Goal: Information Seeking & Learning: Learn about a topic

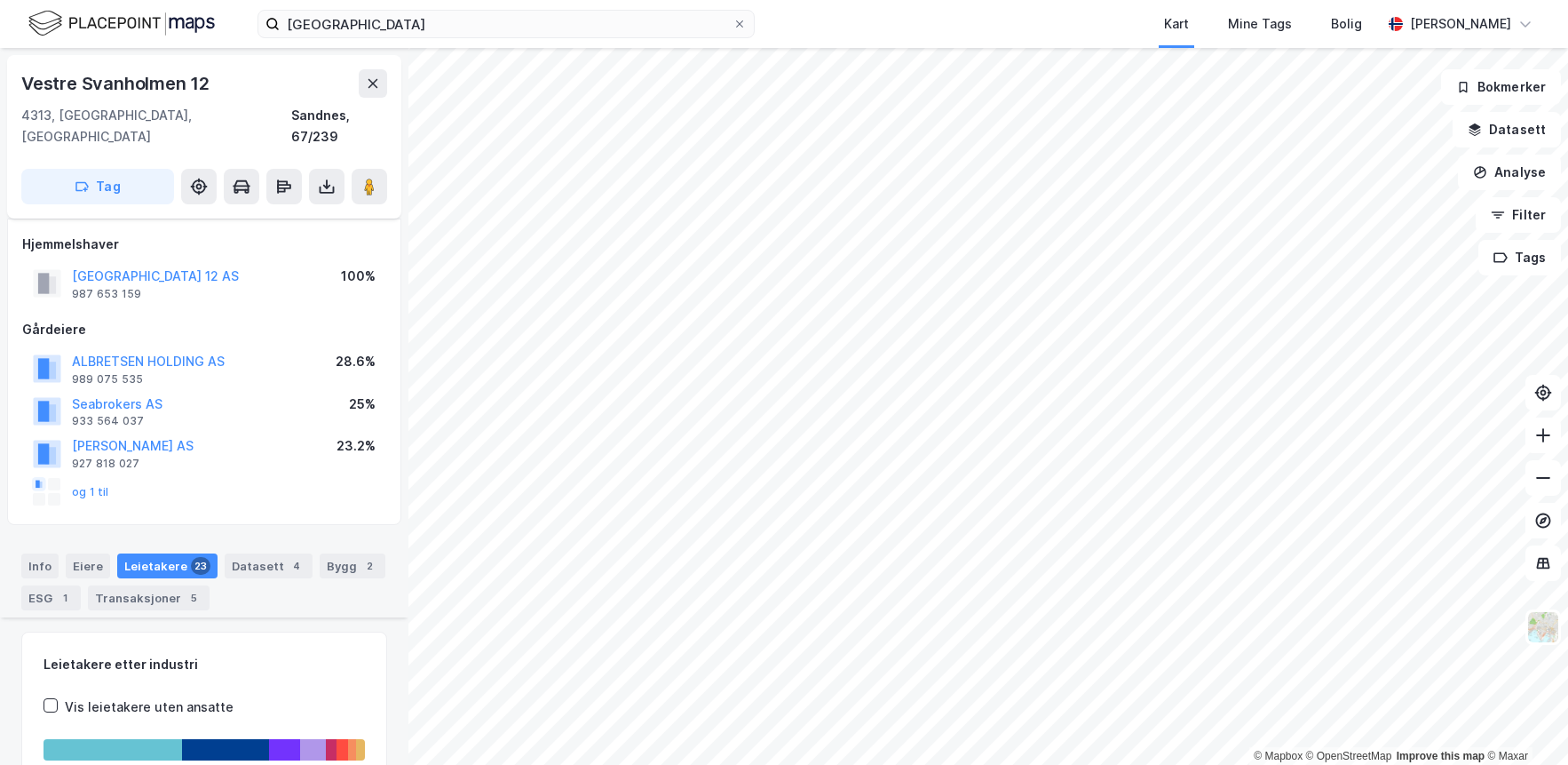
scroll to position [683, 0]
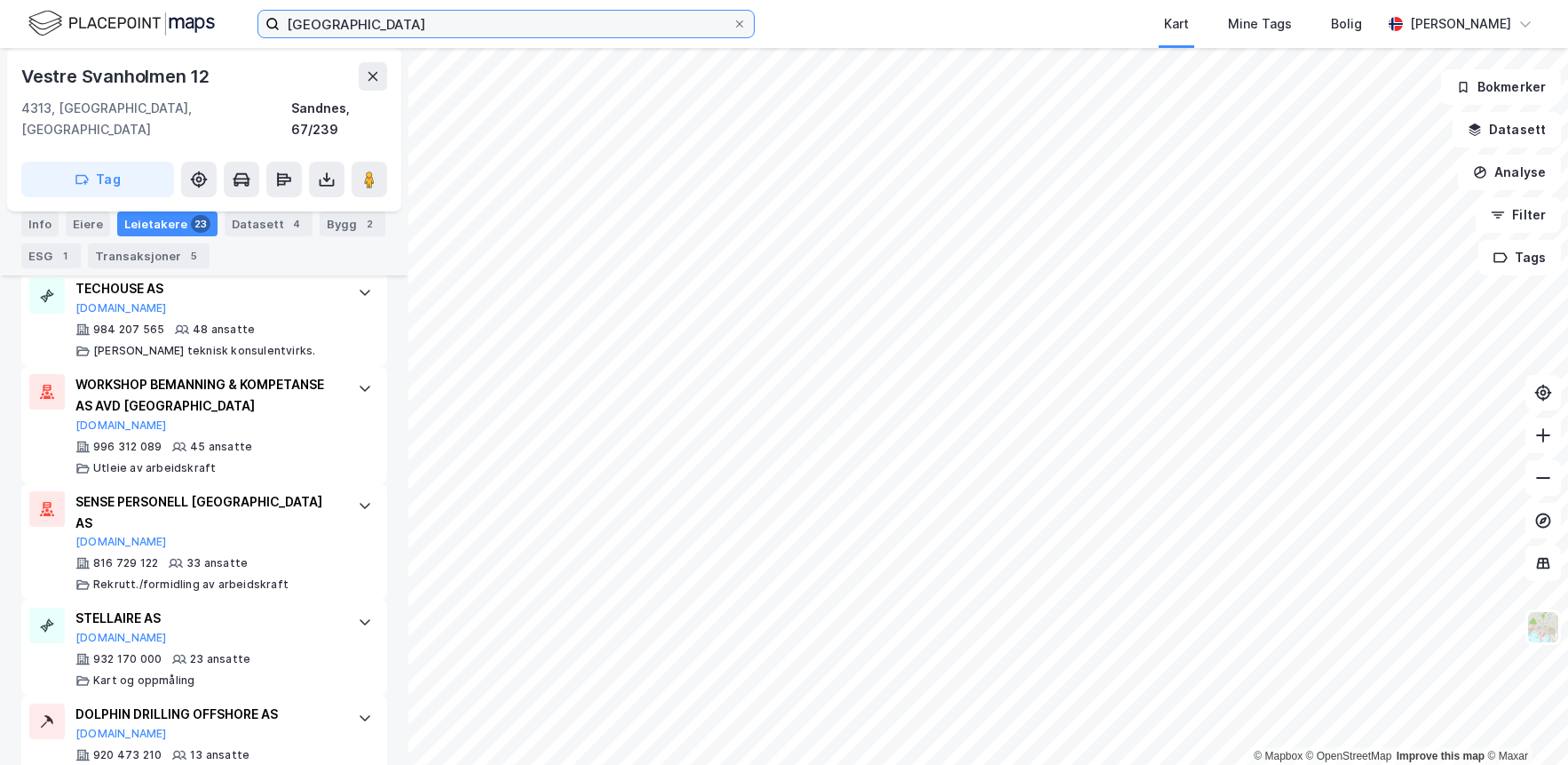
click at [366, 19] on input "[GEOGRAPHIC_DATA]" at bounding box center [506, 24] width 452 height 27
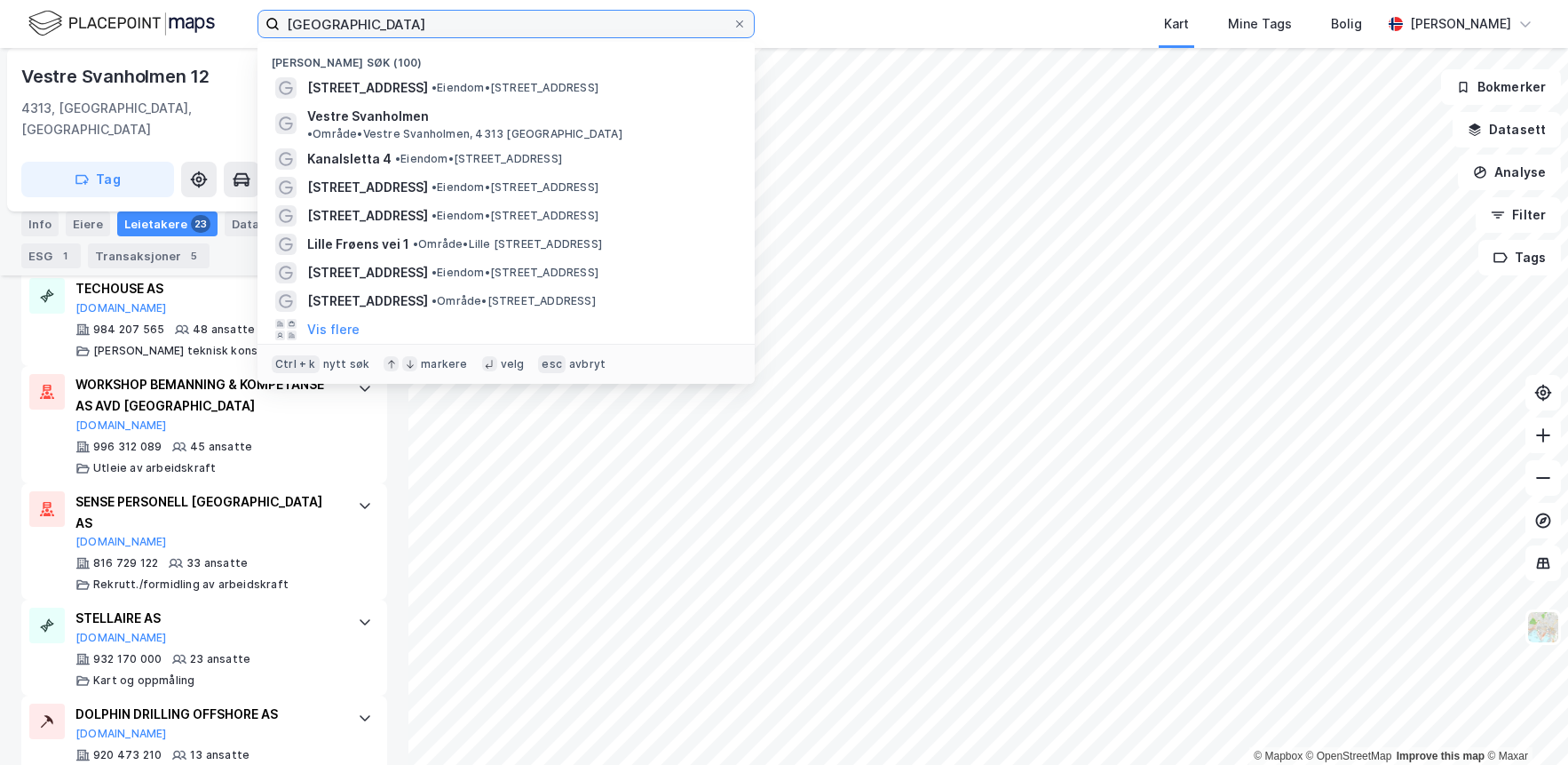
drag, startPoint x: 440, startPoint y: 27, endPoint x: 53, endPoint y: 29, distance: 387.0
click at [58, 32] on div "vestre svanholmen Nylige søk (100) [STREET_ADDRESS] • Eiendom • [STREET_ADDRESS…" at bounding box center [784, 24] width 1568 height 48
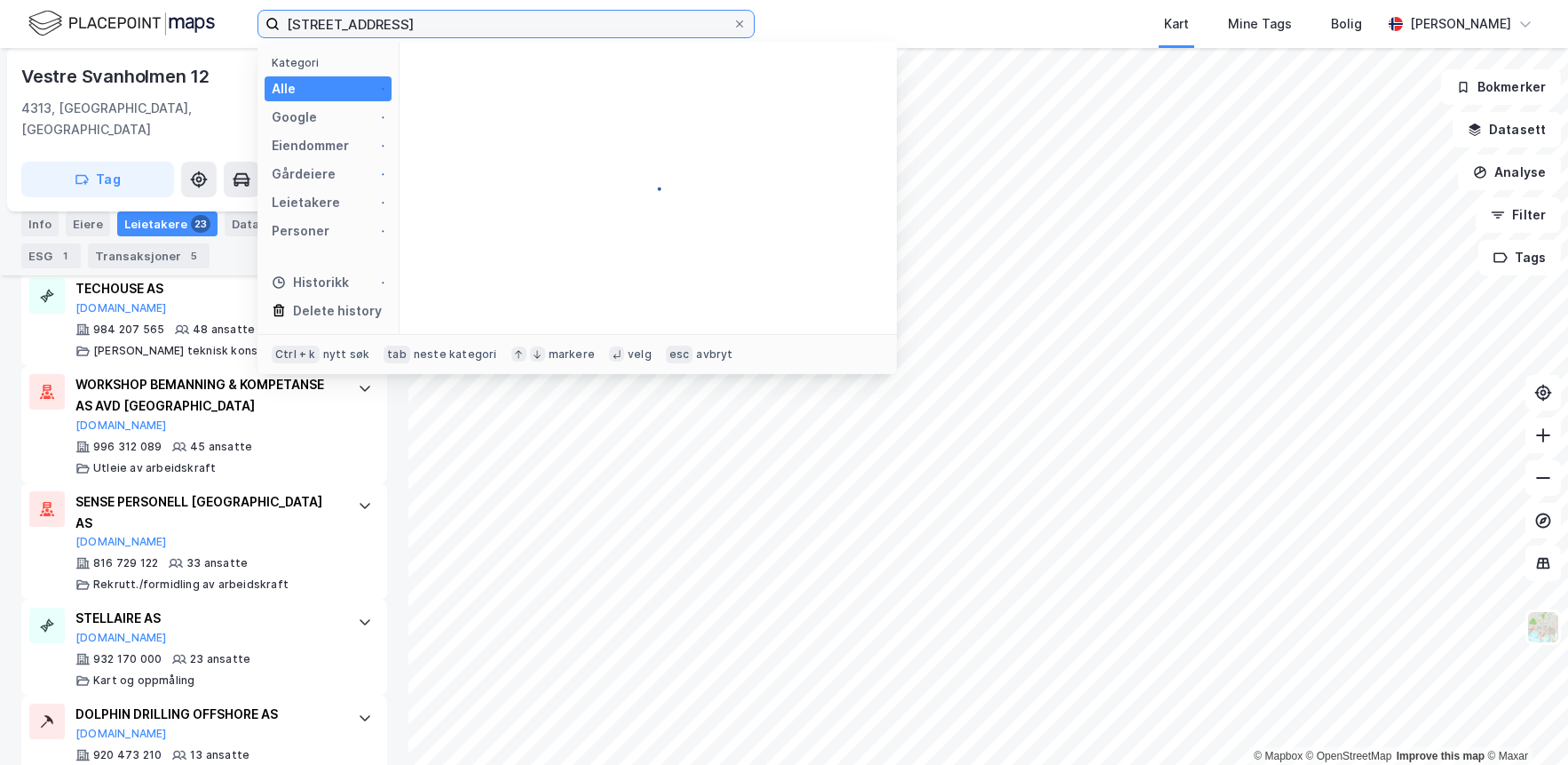
type input "[STREET_ADDRESS]"
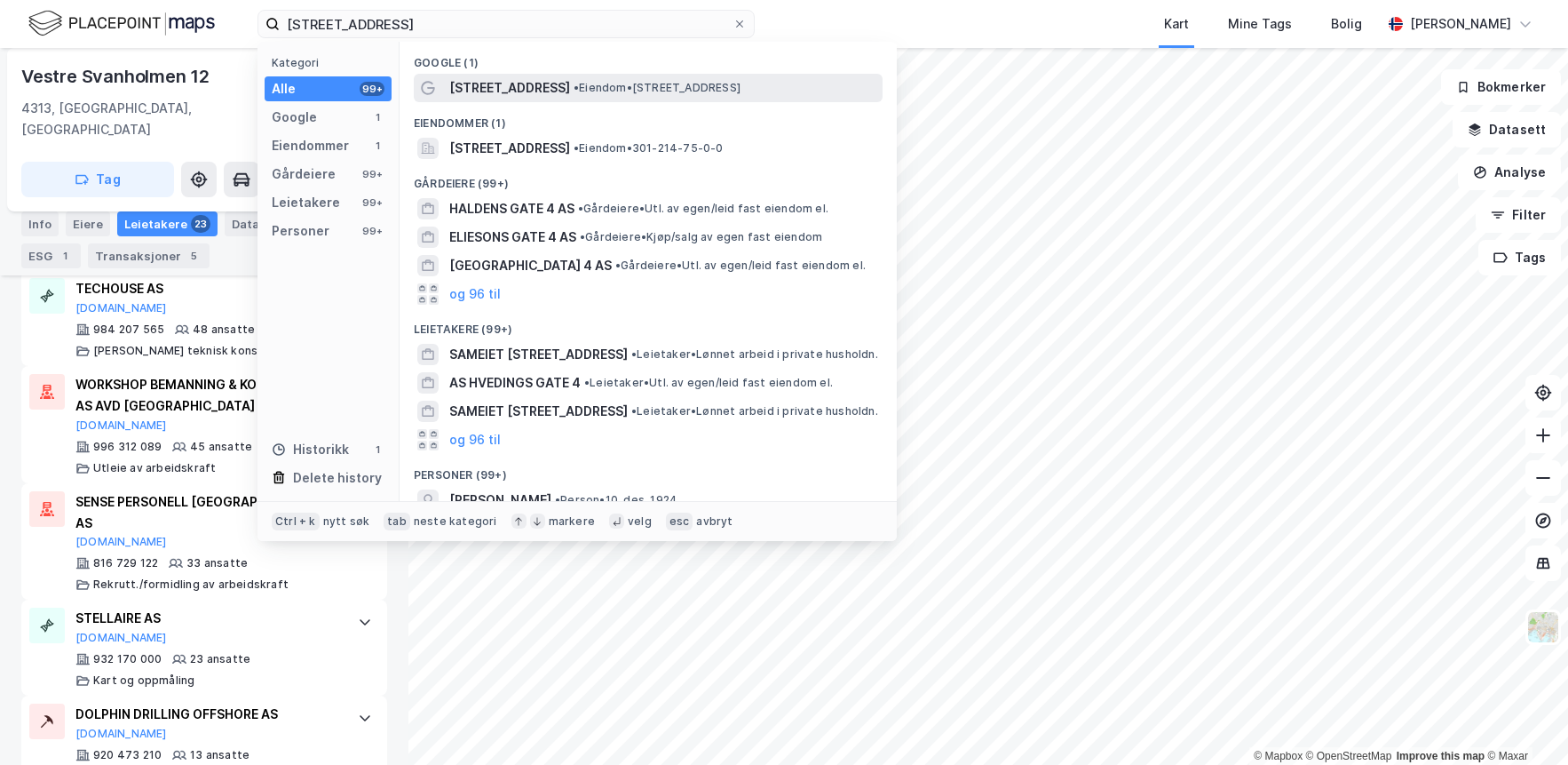
click at [520, 94] on span "[STREET_ADDRESS]" at bounding box center [510, 88] width 121 height 22
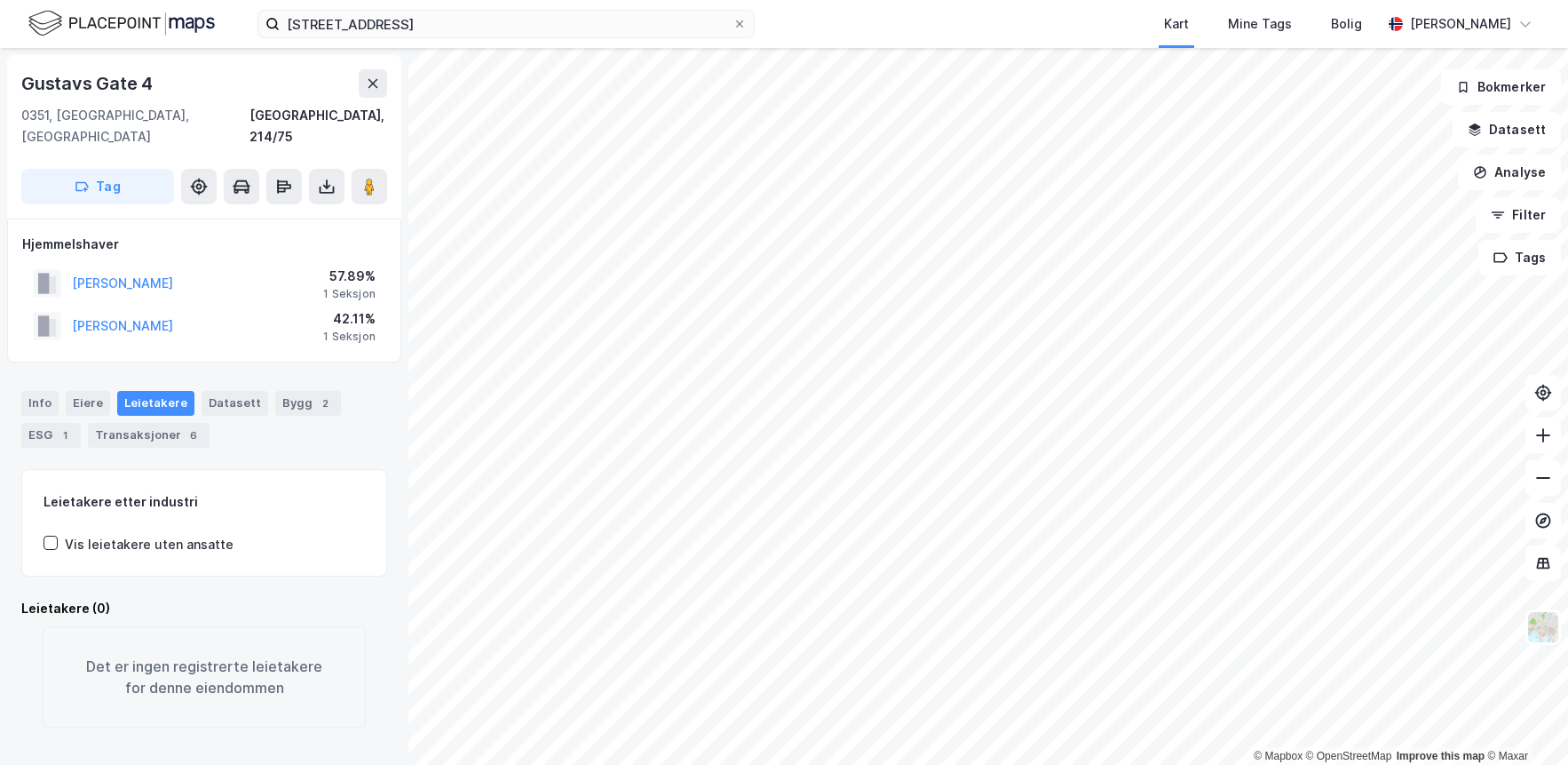
click at [1068, 0] on html "gustavs gate 4 Kart Mine Tags Bolig Carl Simon Grimwade © Mapbox © OpenStreetMa…" at bounding box center [784, 382] width 1568 height 765
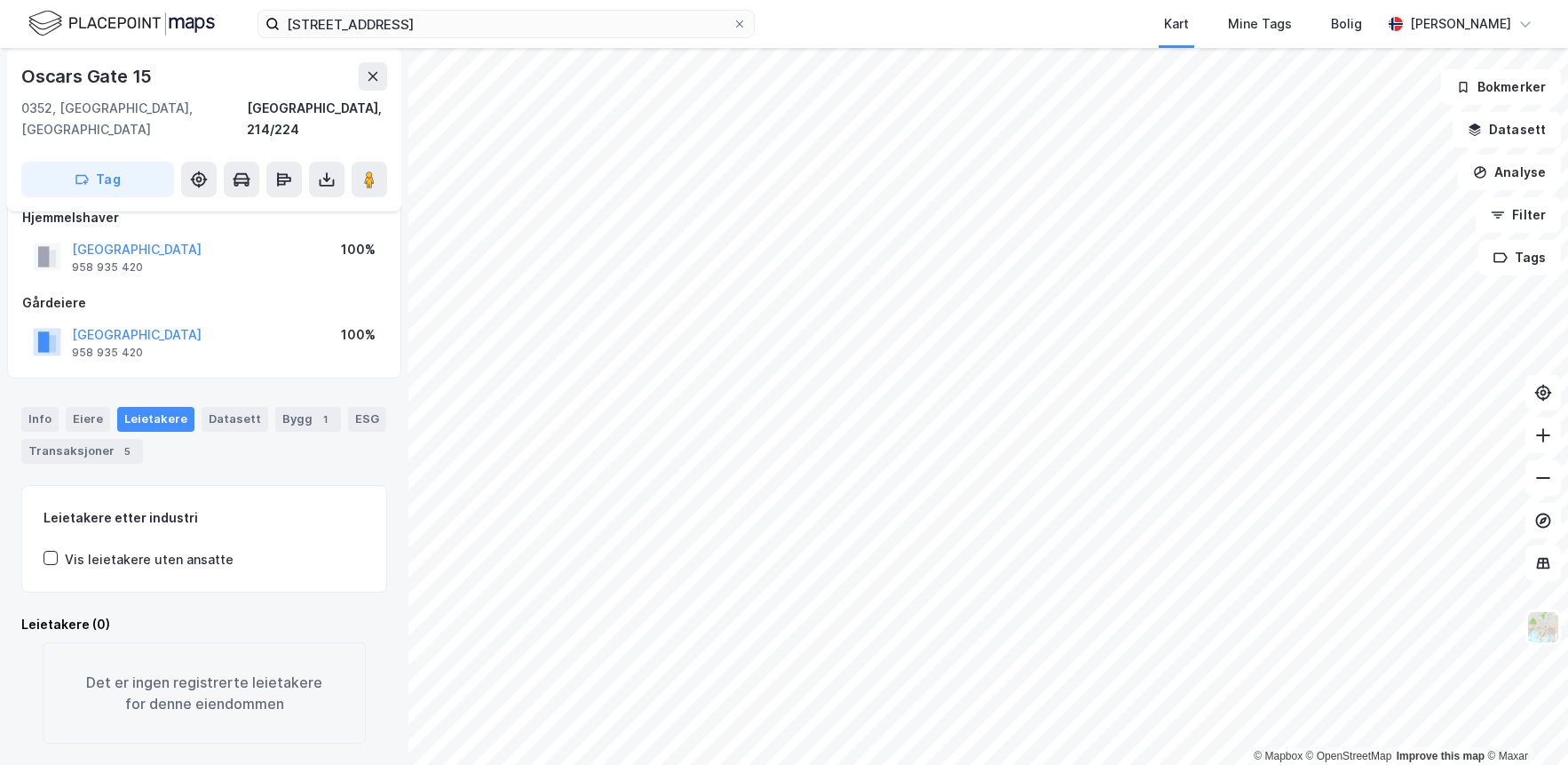
scroll to position [27, 0]
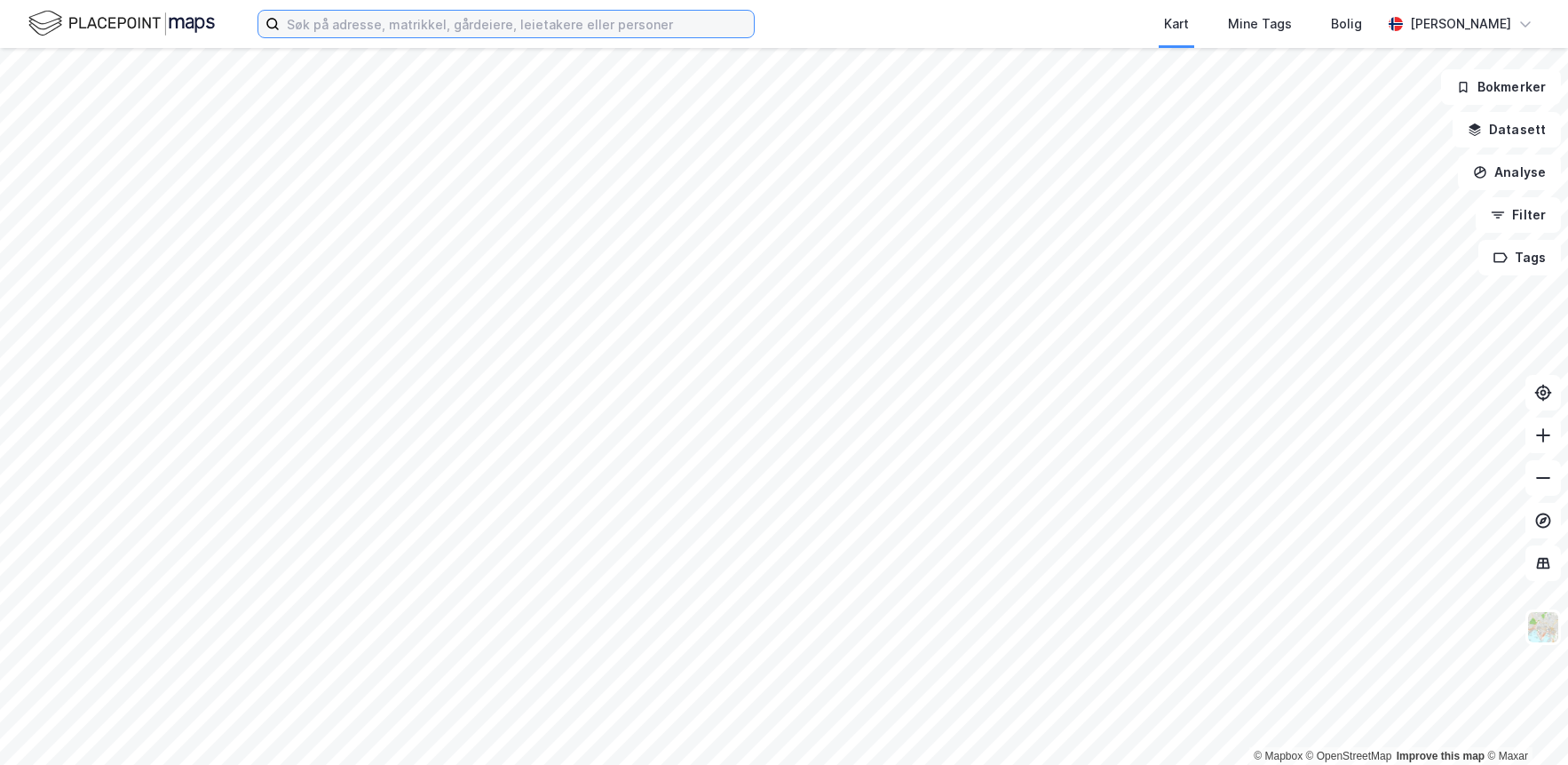
click at [357, 30] on input at bounding box center [516, 24] width 474 height 27
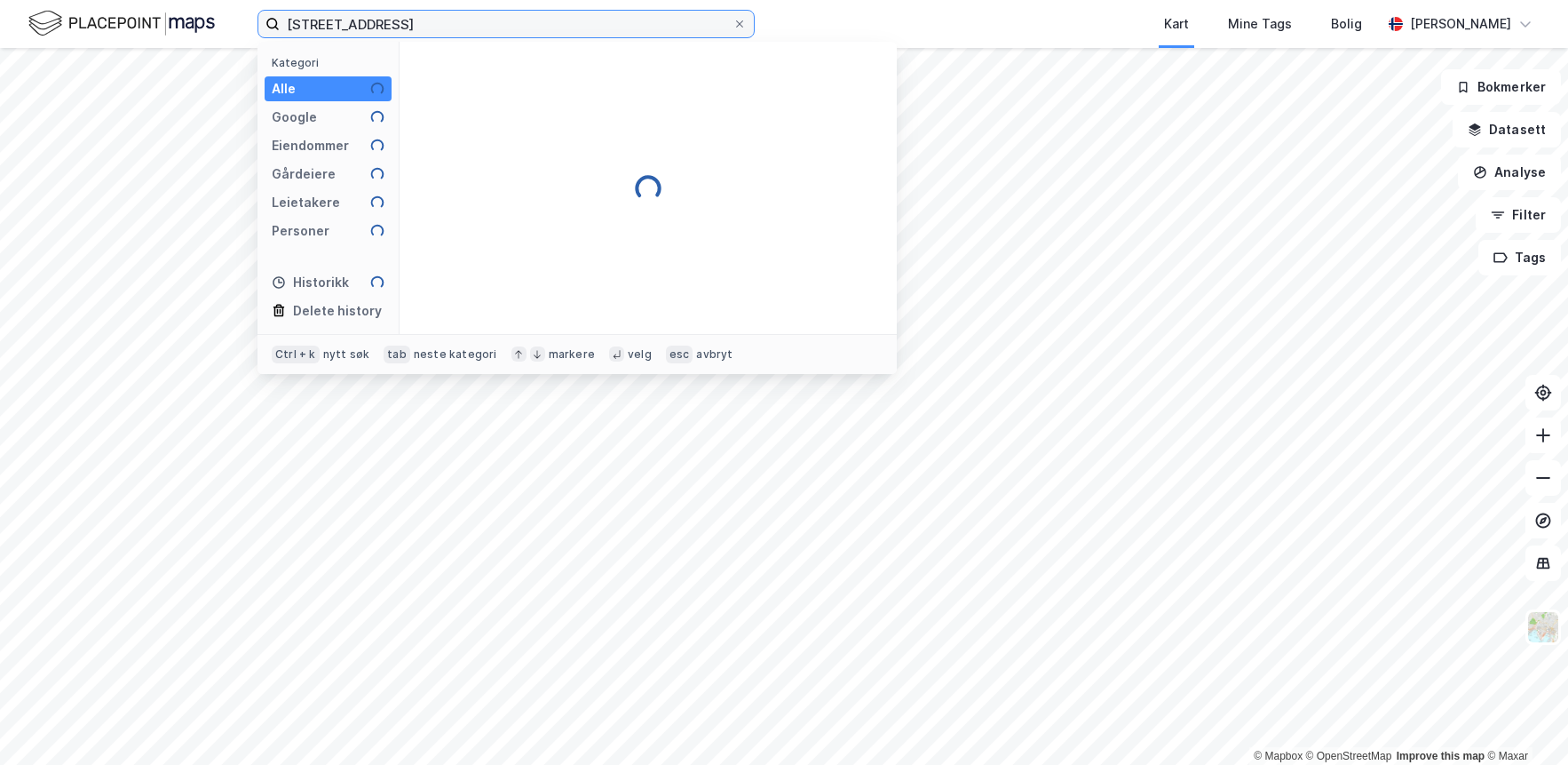
type input "[STREET_ADDRESS]"
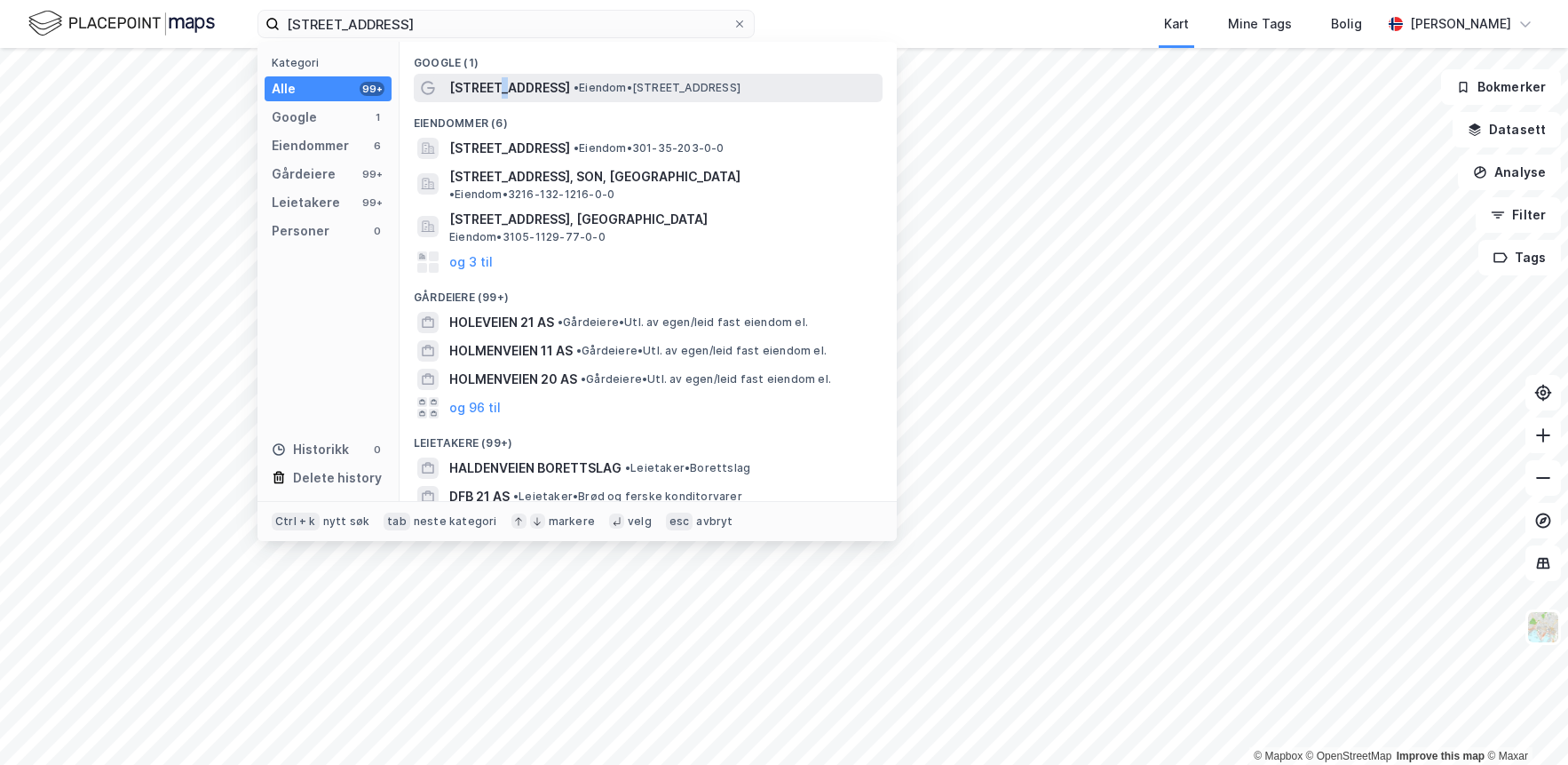
click at [506, 86] on span "[STREET_ADDRESS]" at bounding box center [510, 88] width 121 height 22
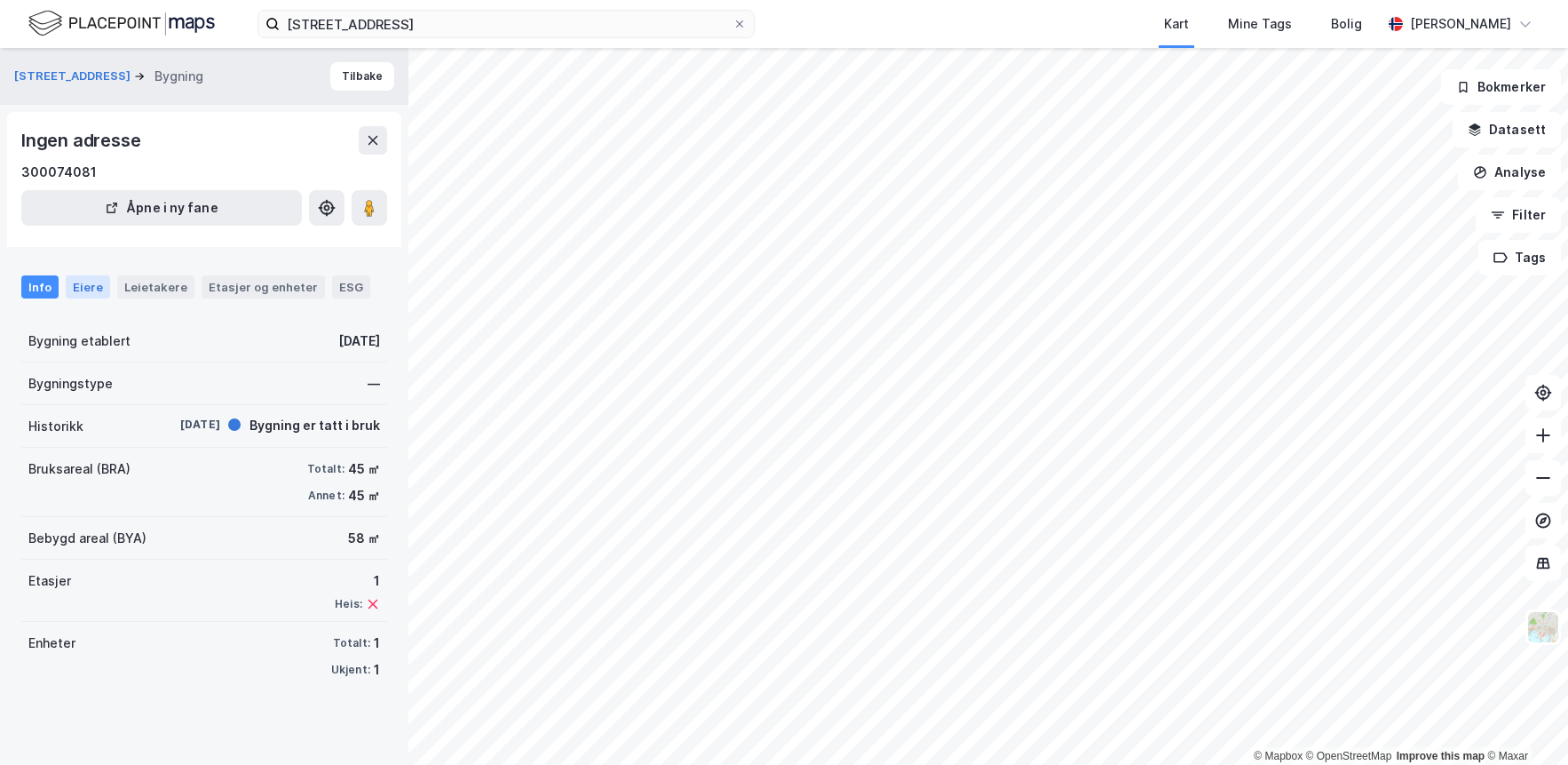
click at [67, 281] on div "Eiere" at bounding box center [88, 286] width 44 height 23
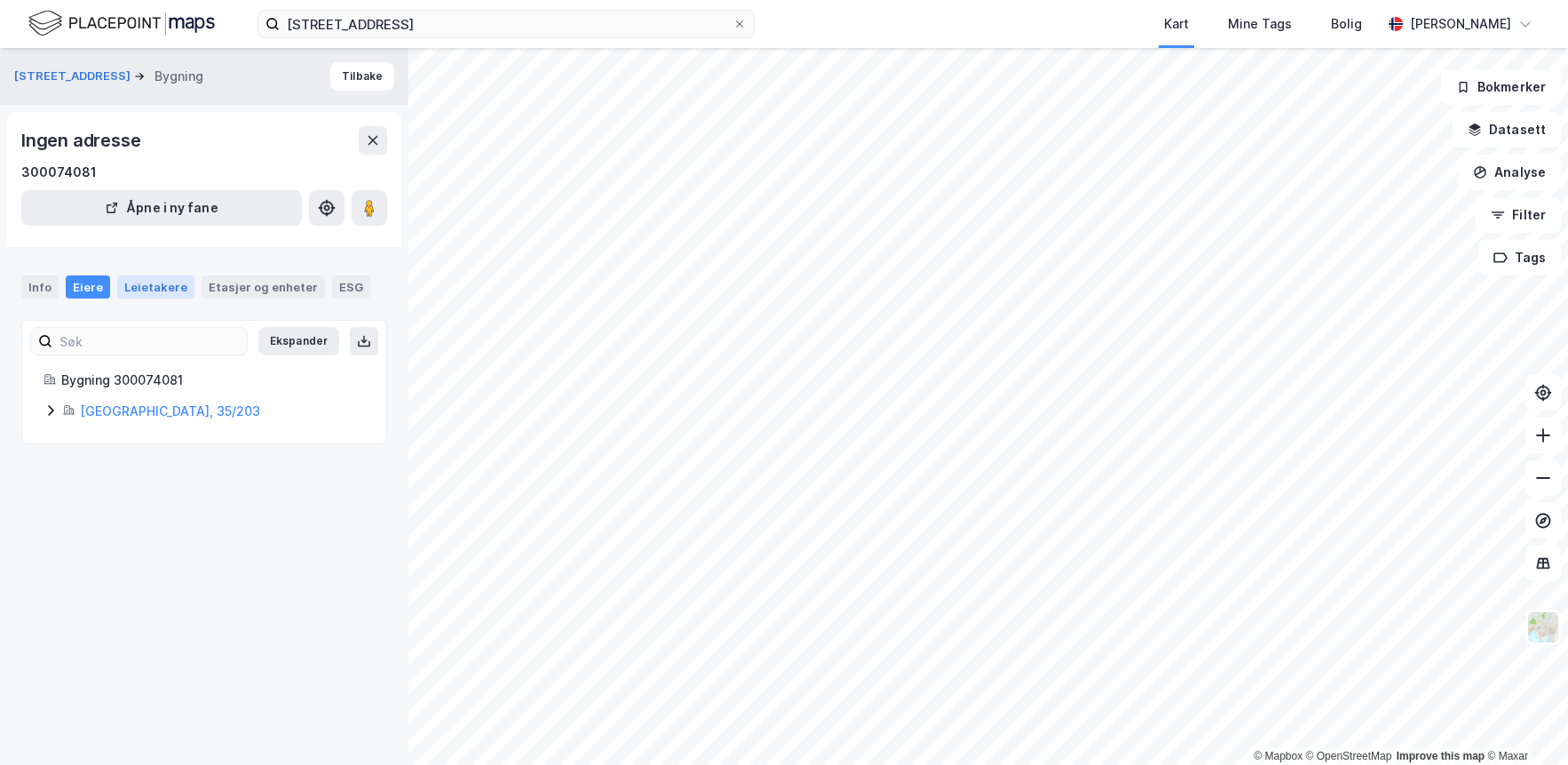
click at [165, 283] on div "Leietakere" at bounding box center [156, 286] width 77 height 23
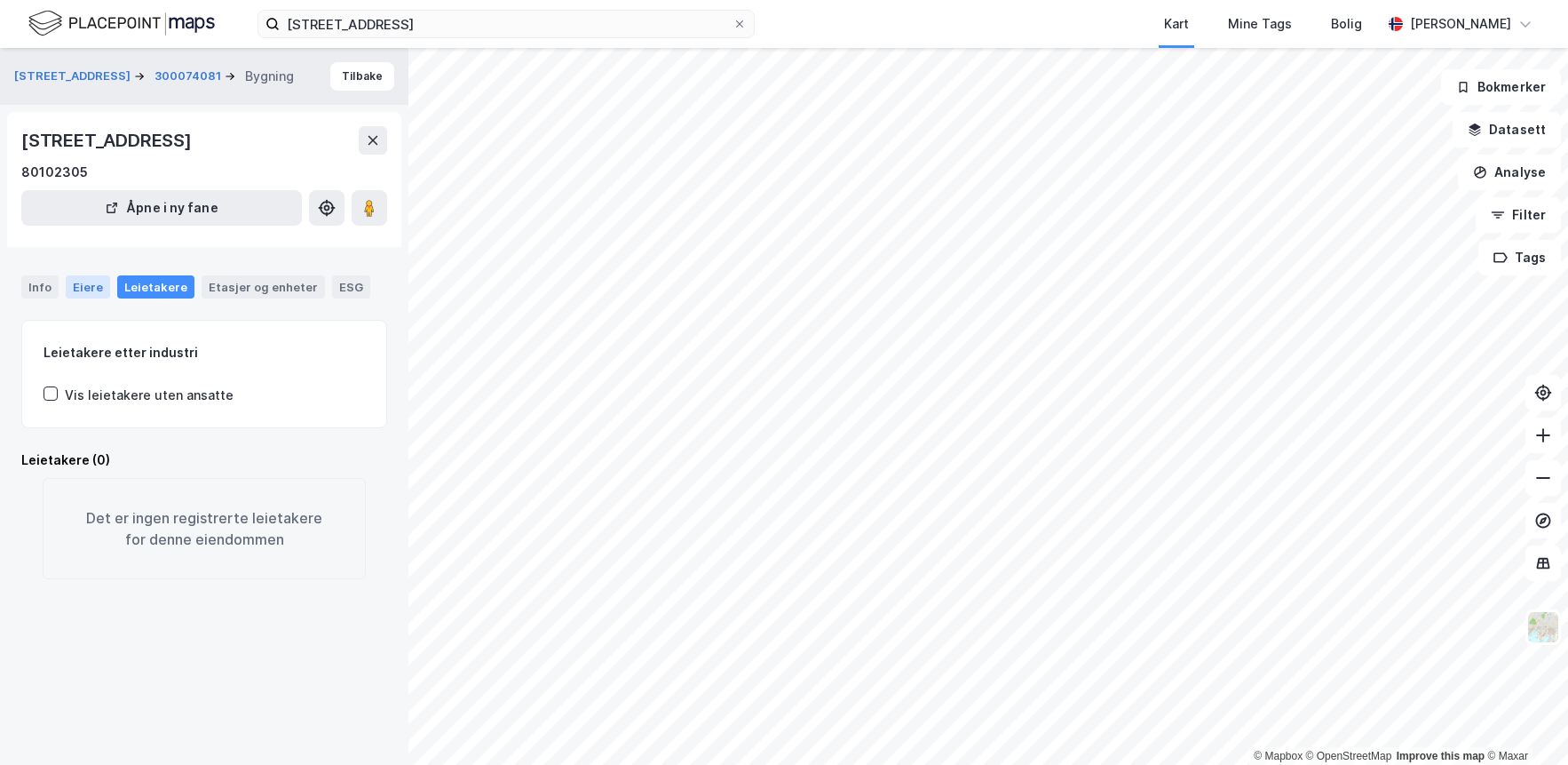
click at [96, 296] on div "Eiere" at bounding box center [88, 286] width 44 height 23
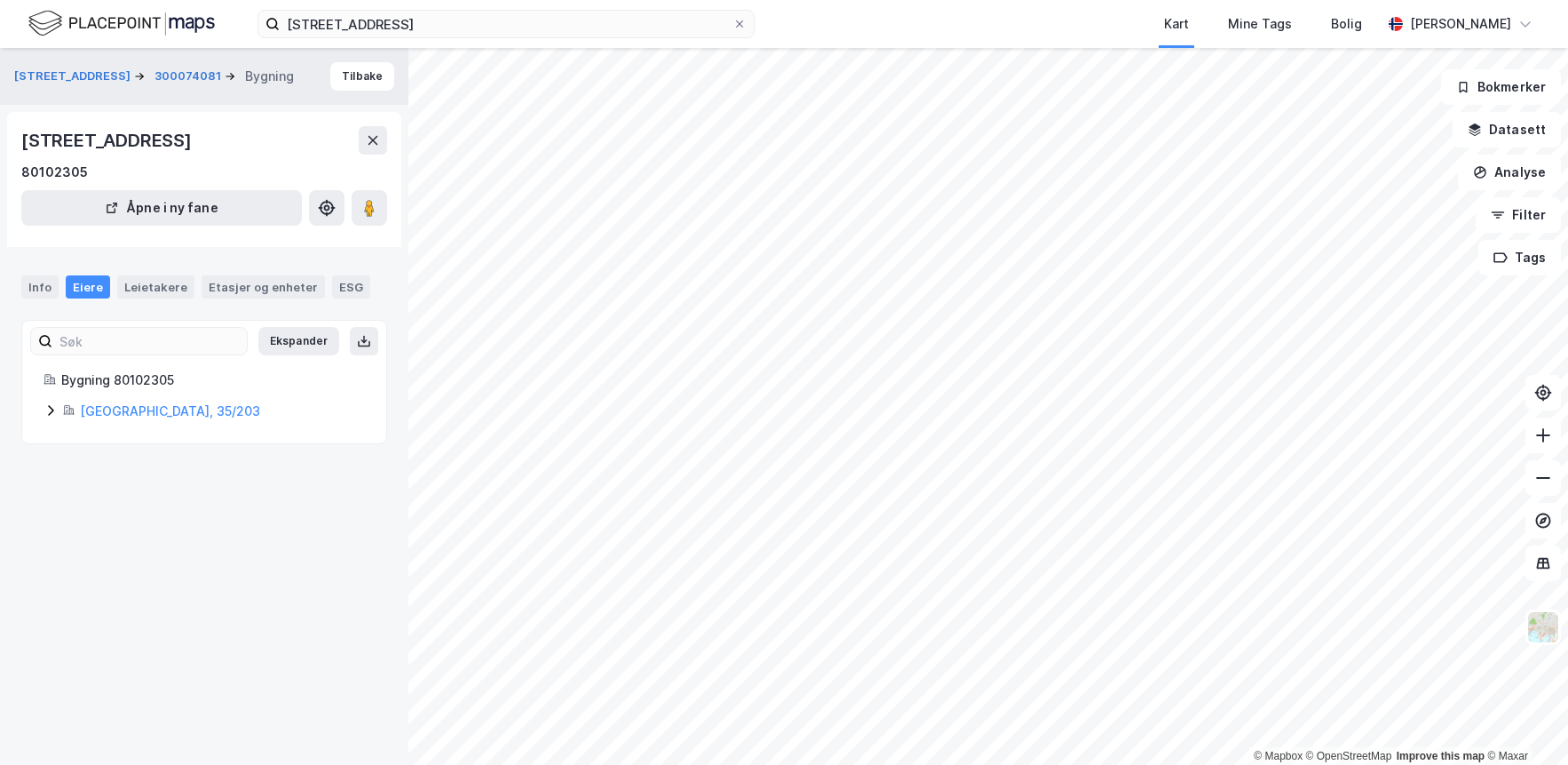
click at [49, 410] on icon at bounding box center [50, 410] width 14 height 14
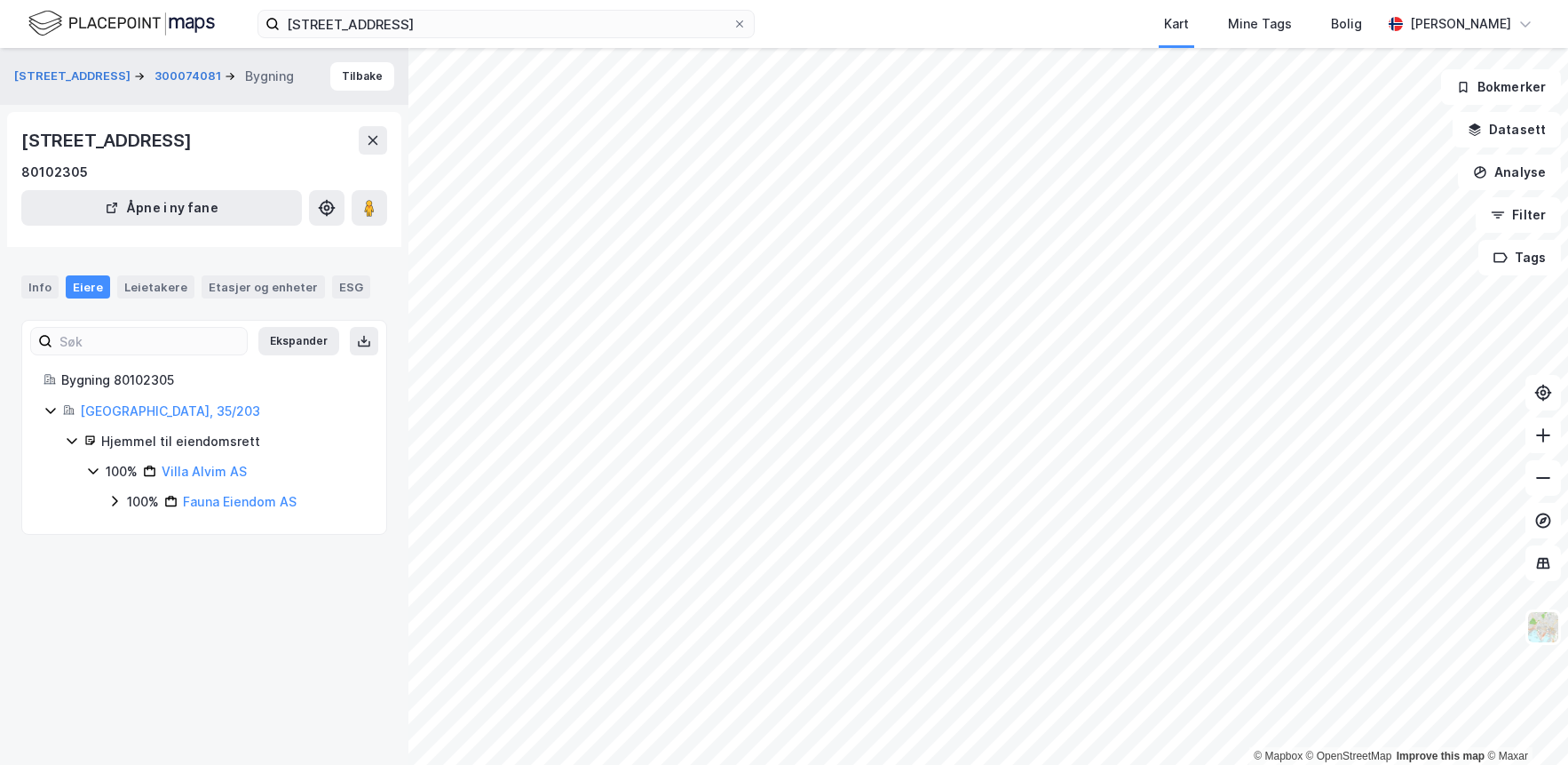
click at [114, 502] on icon at bounding box center [114, 501] width 14 height 14
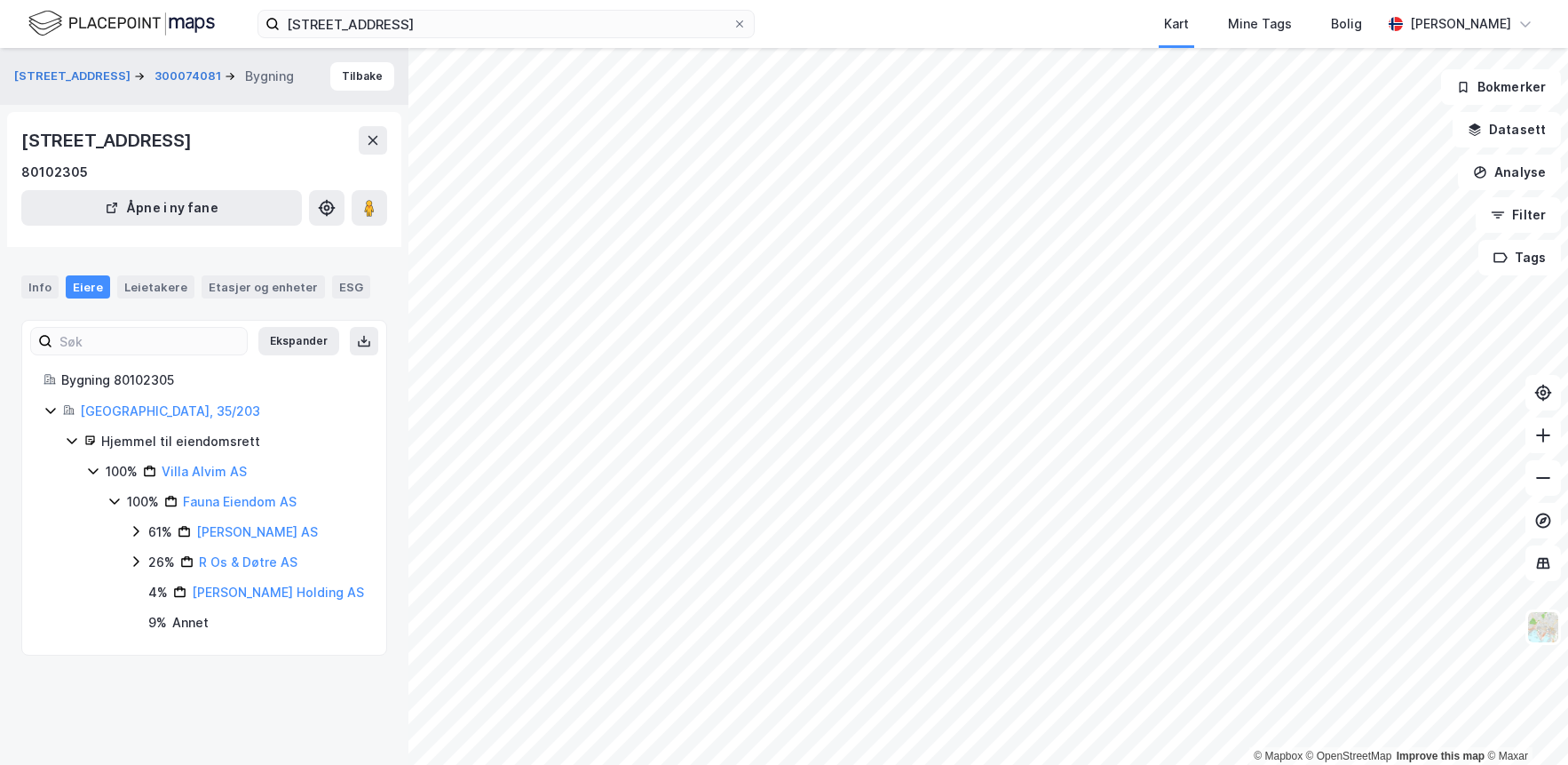
click at [129, 531] on icon at bounding box center [136, 530] width 14 height 14
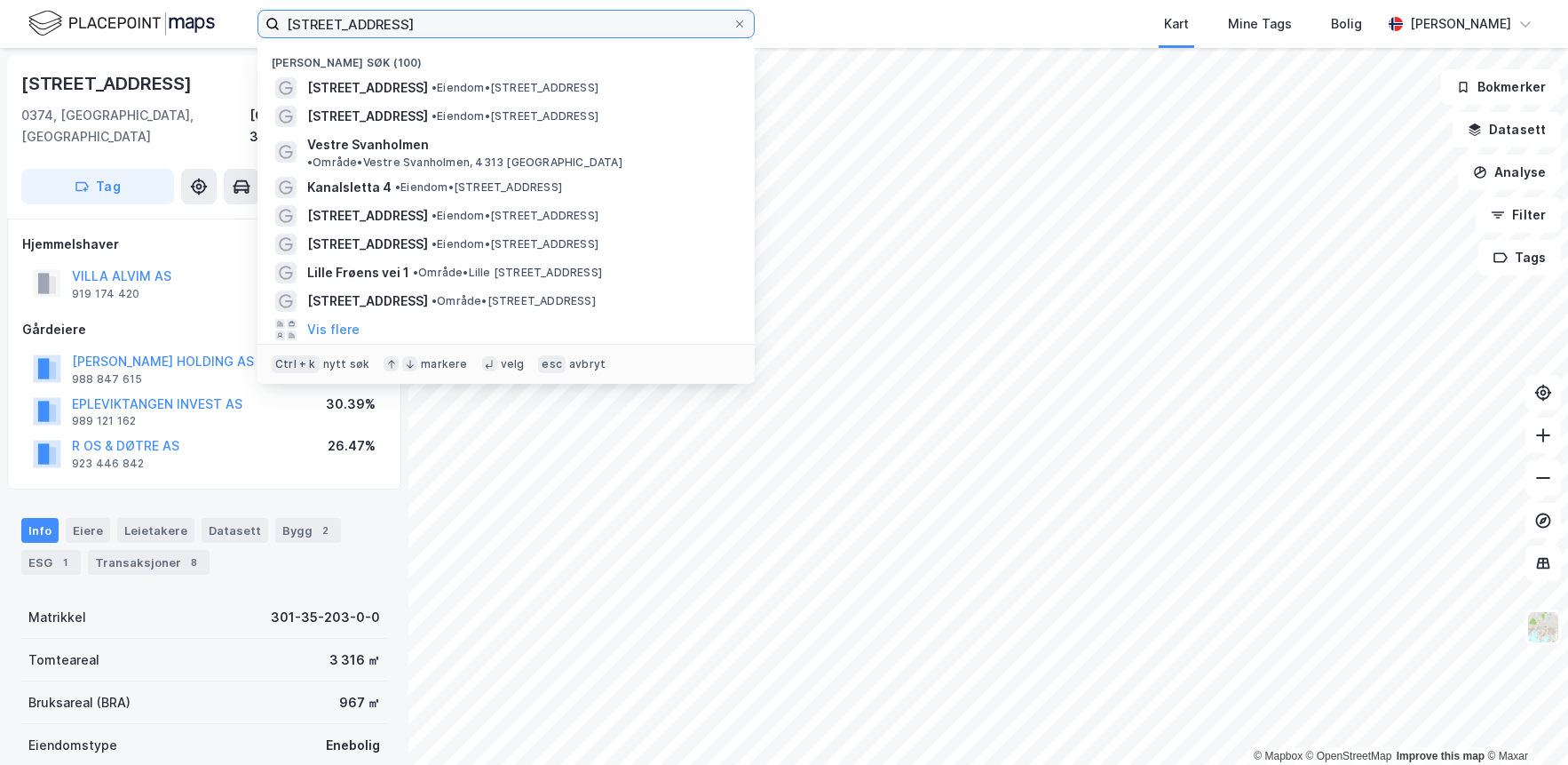
drag, startPoint x: 405, startPoint y: 23, endPoint x: 228, endPoint y: 23, distance: 177.0
click at [228, 23] on div "[STREET_ADDRESS] Nylige søk (100) [STREET_ADDRESS] • Eiendom • [STREET_ADDRESS]…" at bounding box center [784, 24] width 1568 height 48
